Goal: Find specific page/section: Locate a particular part of the current website

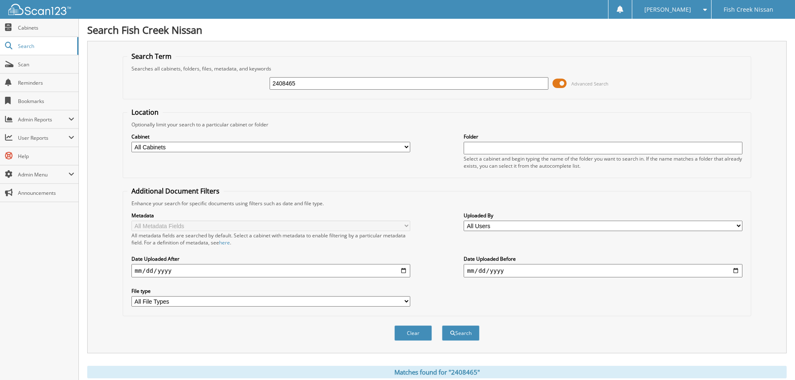
click at [371, 85] on input "2408465" at bounding box center [409, 83] width 279 height 13
type input "2504327"
click at [442, 325] on button "Search" at bounding box center [461, 332] width 38 height 15
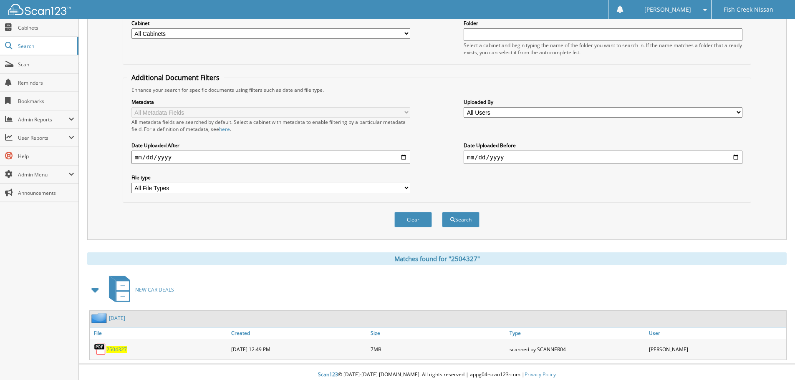
scroll to position [119, 0]
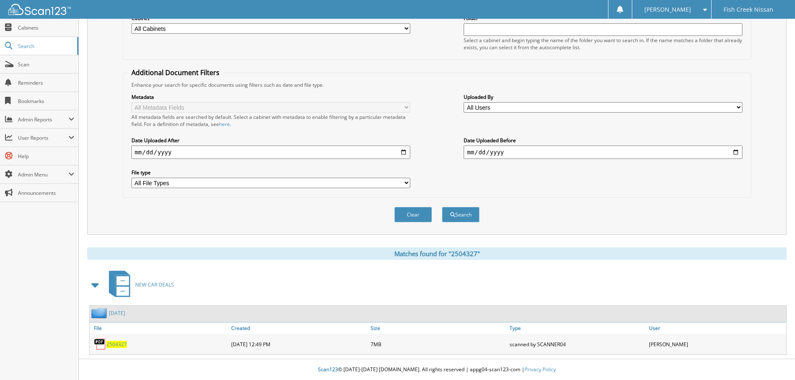
click at [113, 344] on span "2504327" at bounding box center [116, 344] width 20 height 7
